Goal: Information Seeking & Learning: Learn about a topic

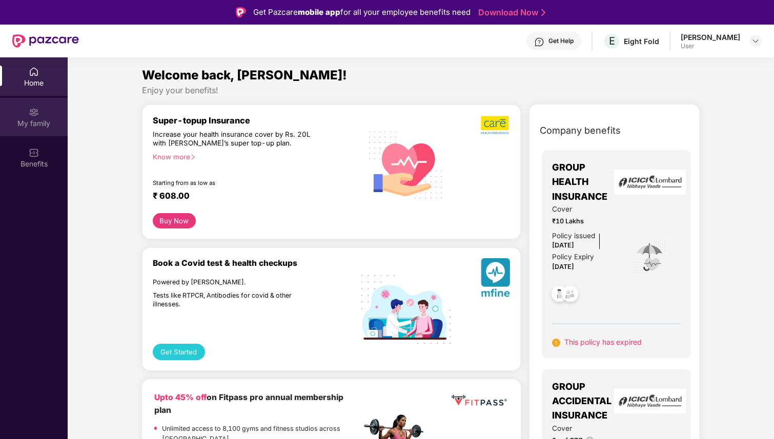
click at [32, 118] on div "My family" at bounding box center [34, 123] width 68 height 10
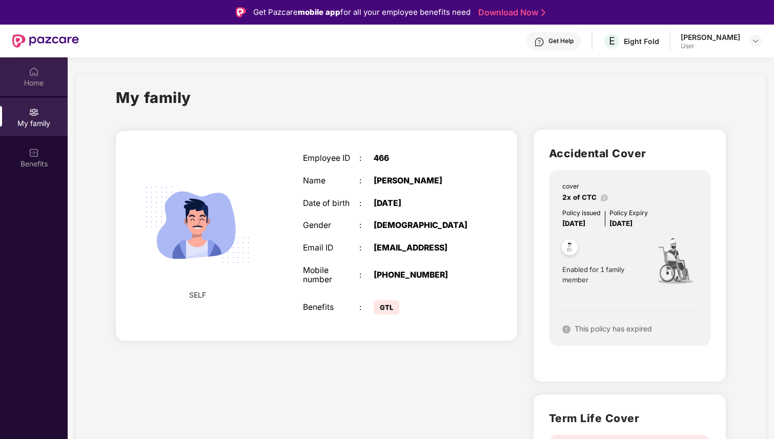
click at [34, 83] on div "Home" at bounding box center [34, 83] width 68 height 10
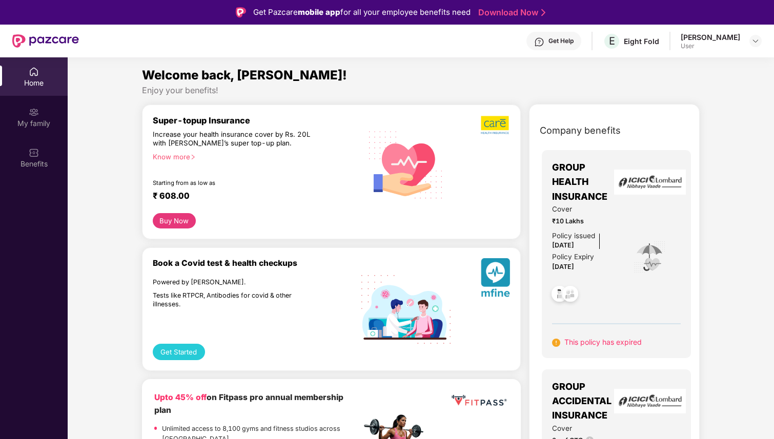
click at [575, 208] on span "Cover" at bounding box center [585, 209] width 67 height 11
click at [576, 339] on span "This policy has expired" at bounding box center [602, 342] width 77 height 9
click at [640, 191] on img at bounding box center [650, 182] width 72 height 25
click at [579, 165] on span "GROUP HEALTH INSURANCE" at bounding box center [585, 182] width 67 height 44
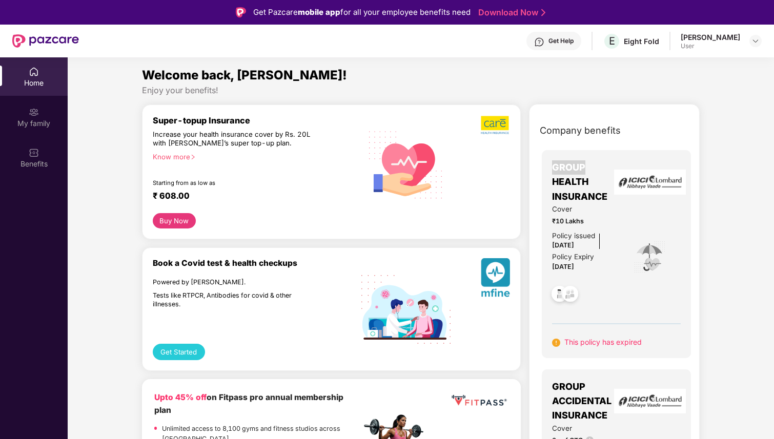
click at [579, 165] on span "GROUP HEALTH INSURANCE" at bounding box center [585, 182] width 67 height 44
click at [28, 165] on div "Benefits" at bounding box center [34, 164] width 68 height 10
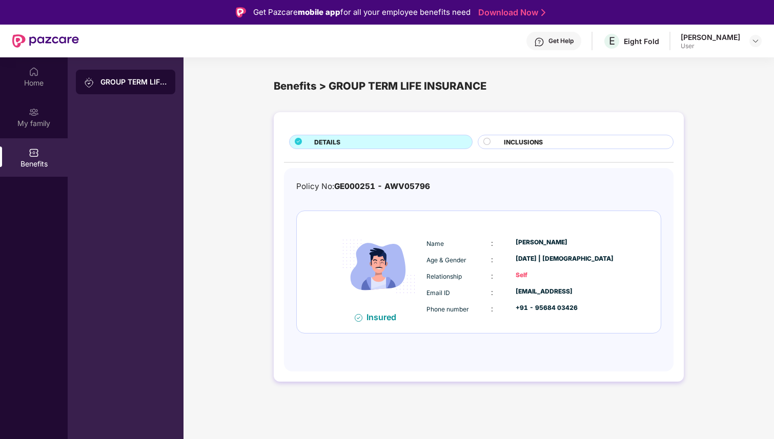
click at [487, 141] on circle at bounding box center [486, 141] width 7 height 7
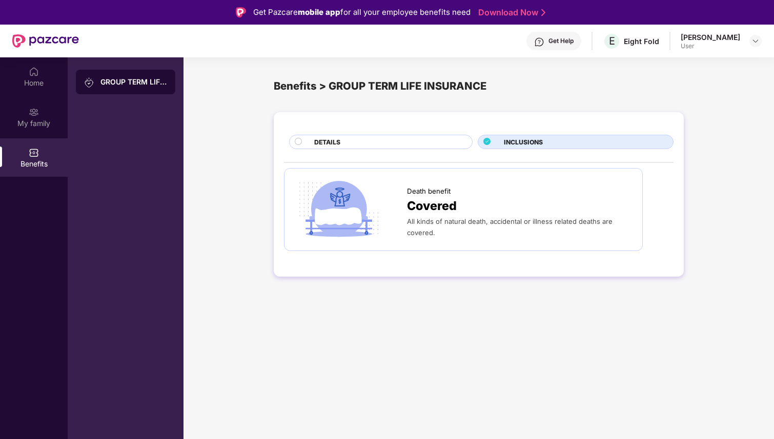
click at [454, 195] on div "Death benefit" at bounding box center [519, 189] width 225 height 16
click at [53, 72] on div "Home" at bounding box center [34, 76] width 68 height 38
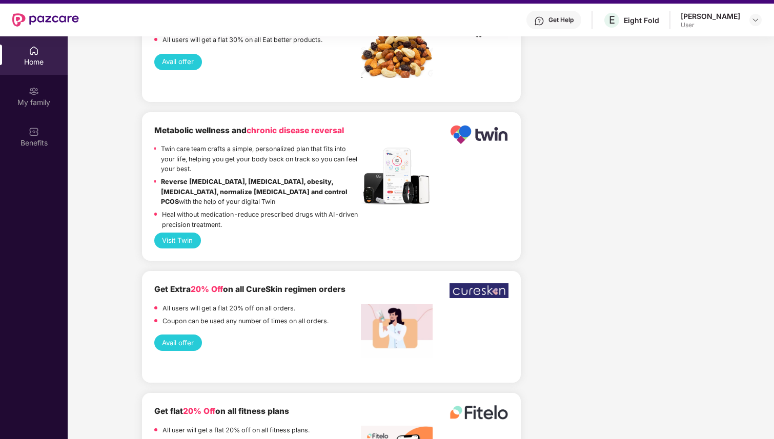
scroll to position [57, 0]
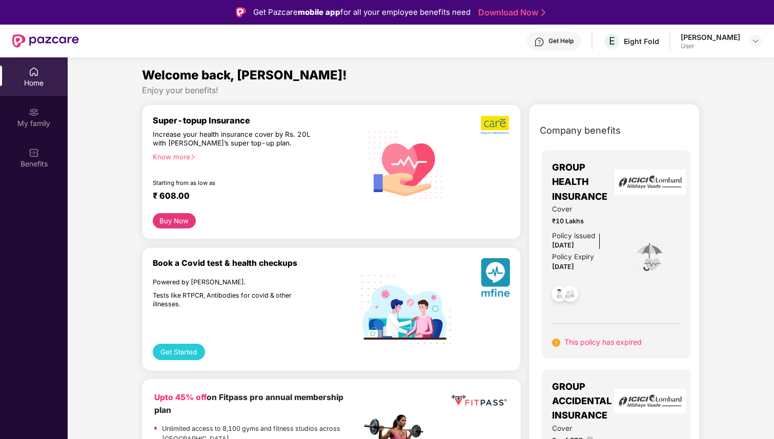
click at [574, 44] on div "Get Help" at bounding box center [561, 41] width 25 height 8
click at [584, 233] on div "Policy issued" at bounding box center [573, 236] width 43 height 11
click at [569, 250] on div "Policy issued 22 Aug 2024" at bounding box center [573, 242] width 43 height 22
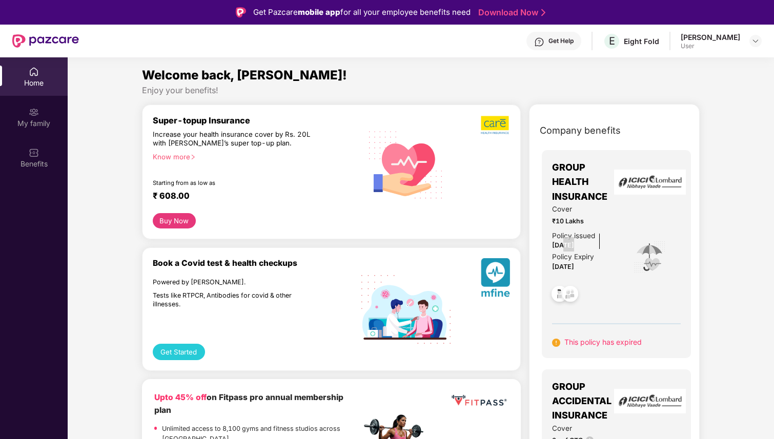
click at [569, 250] on div "Policy issued 22 Aug 2024" at bounding box center [573, 242] width 43 height 22
click at [571, 37] on div "Get Help" at bounding box center [561, 41] width 25 height 8
